Goal: Navigation & Orientation: Go to known website

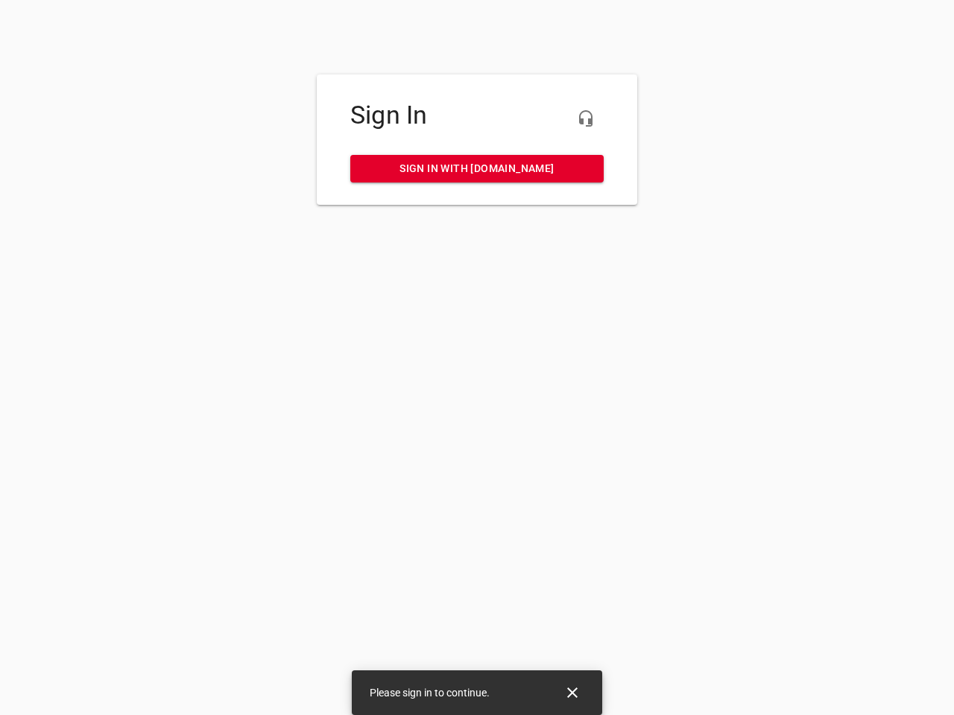
click at [586, 118] on icon "button" at bounding box center [586, 119] width 18 height 18
click at [572, 693] on icon "Close" at bounding box center [572, 693] width 10 height 10
